Goal: Task Accomplishment & Management: Use online tool/utility

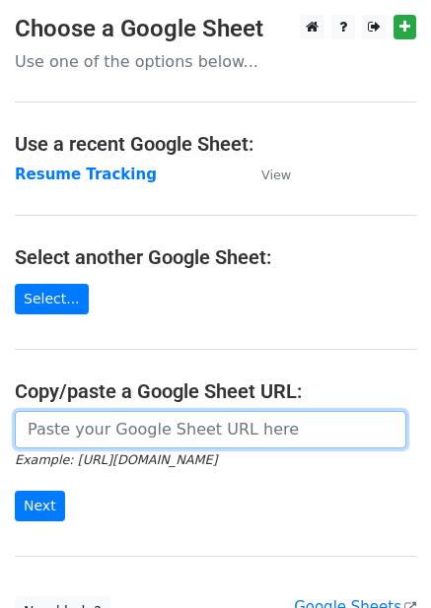
click at [104, 431] on input "url" at bounding box center [210, 429] width 391 height 37
paste input "[URL][DOMAIN_NAME]"
type input "[URL][DOMAIN_NAME]"
click at [15, 491] on input "Next" at bounding box center [40, 506] width 50 height 31
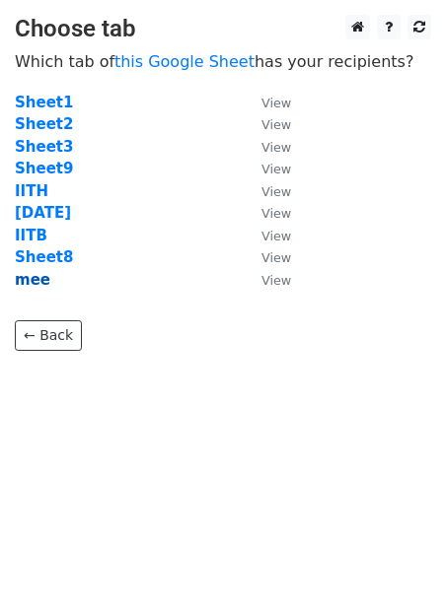
click at [31, 276] on strong "mee" at bounding box center [32, 280] width 35 height 18
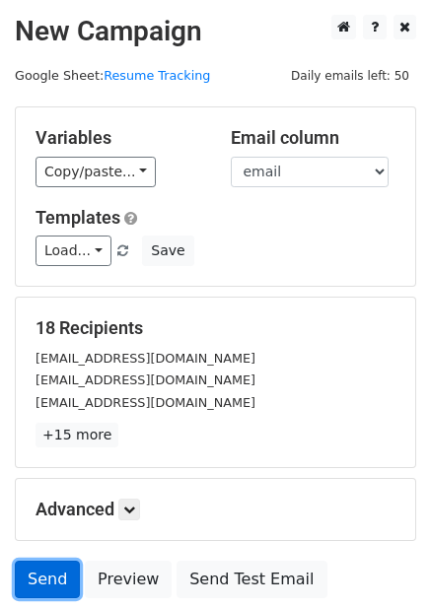
click at [56, 581] on link "Send" at bounding box center [47, 579] width 65 height 37
